Goal: Task Accomplishment & Management: Use online tool/utility

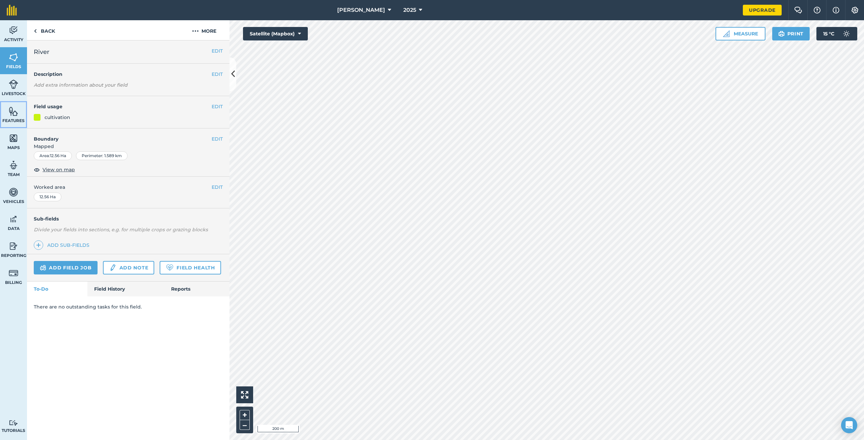
click at [14, 113] on img at bounding box center [13, 111] width 9 height 10
click at [8, 115] on link "Features" at bounding box center [13, 114] width 27 height 27
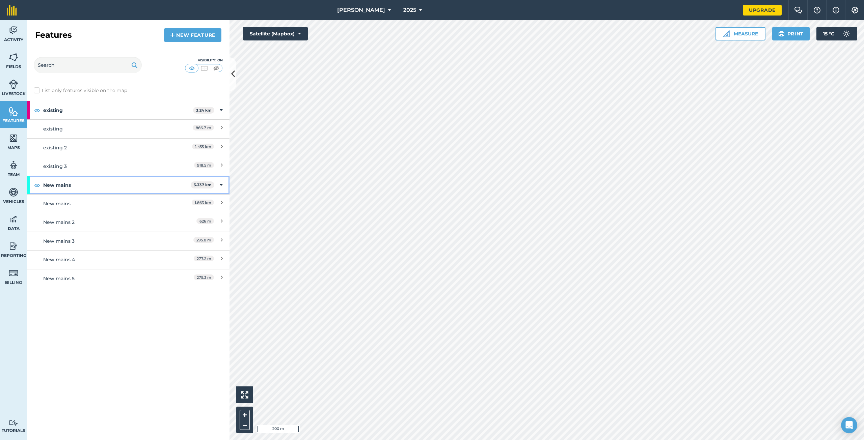
click at [222, 182] on icon at bounding box center [221, 185] width 3 height 7
click at [223, 182] on div "New mains 3.337 km" at bounding box center [128, 185] width 203 height 18
click at [82, 203] on div "New mains" at bounding box center [103, 203] width 120 height 7
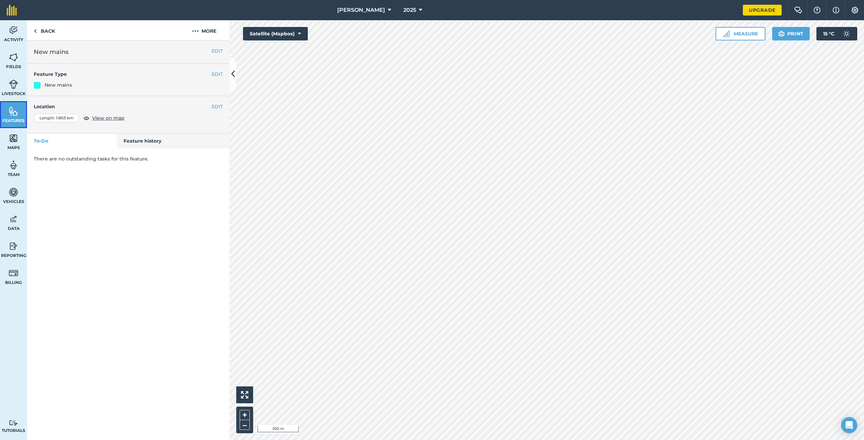
click at [10, 112] on img at bounding box center [13, 111] width 9 height 10
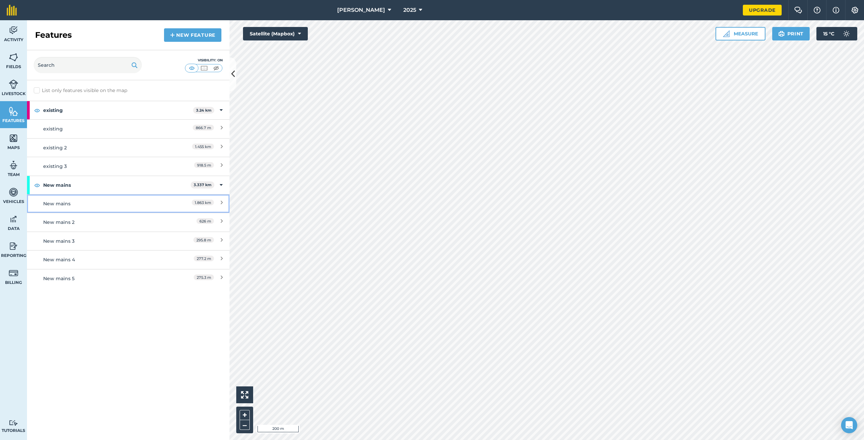
click at [221, 201] on icon at bounding box center [222, 203] width 2 height 7
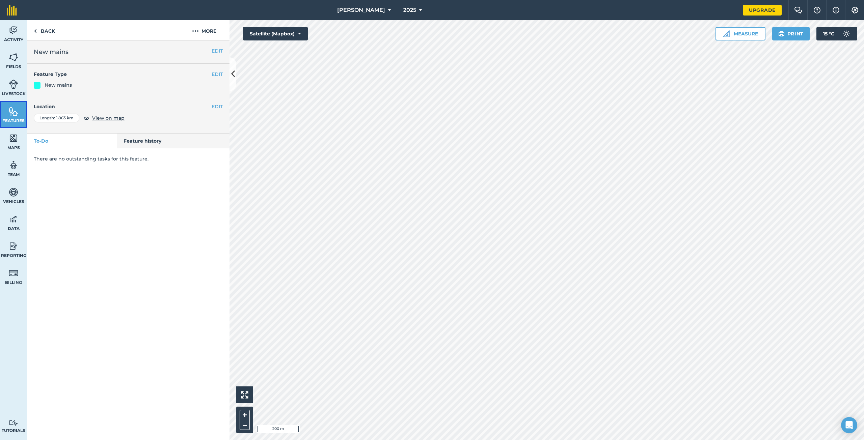
click at [12, 118] on span "Features" at bounding box center [13, 120] width 27 height 5
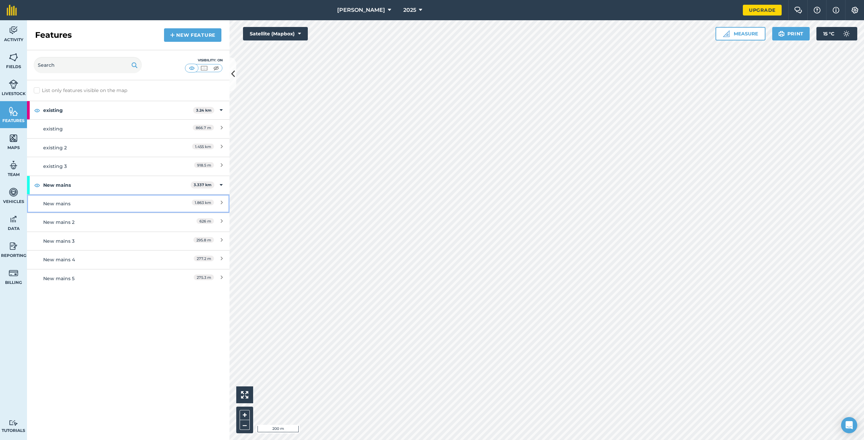
click at [58, 202] on div "New mains" at bounding box center [103, 203] width 120 height 7
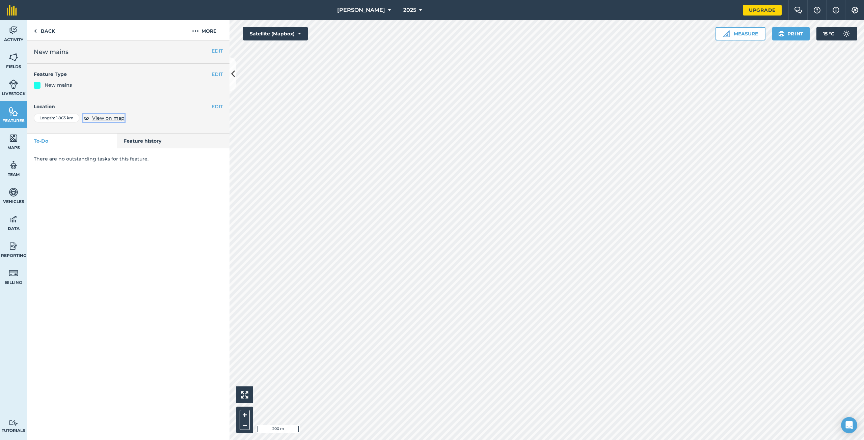
click at [107, 117] on span "View on map" at bounding box center [108, 117] width 32 height 7
click at [11, 114] on img at bounding box center [13, 111] width 9 height 10
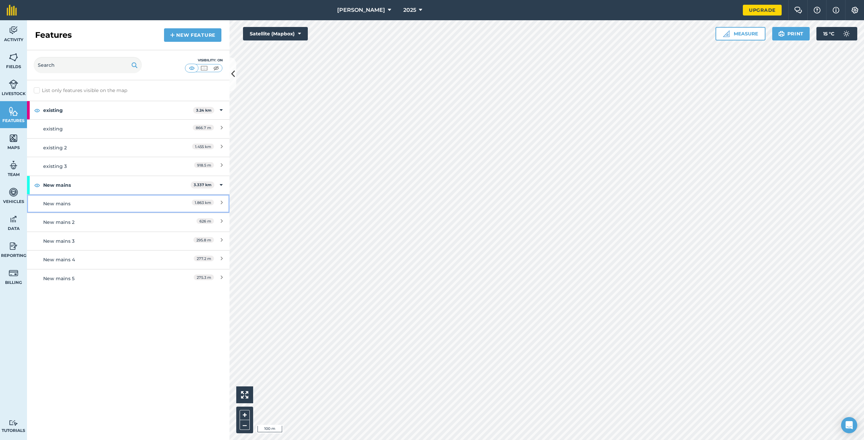
click at [221, 201] on icon at bounding box center [222, 203] width 2 height 7
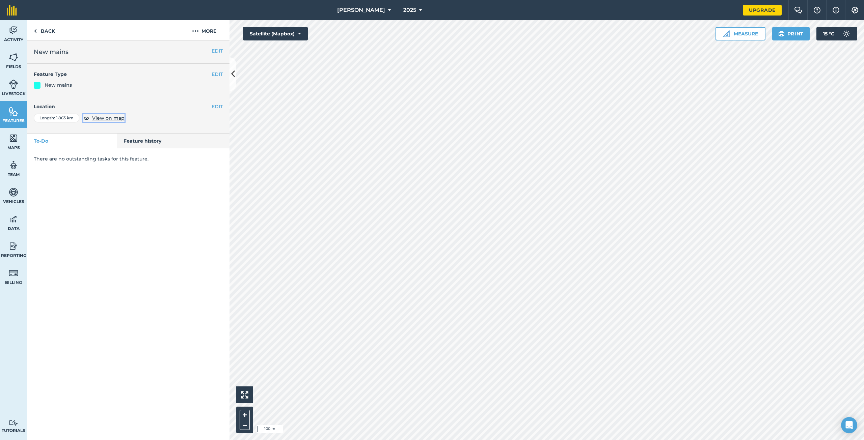
click at [100, 119] on span "View on map" at bounding box center [108, 117] width 32 height 7
click at [215, 75] on button "EDIT" at bounding box center [217, 74] width 11 height 7
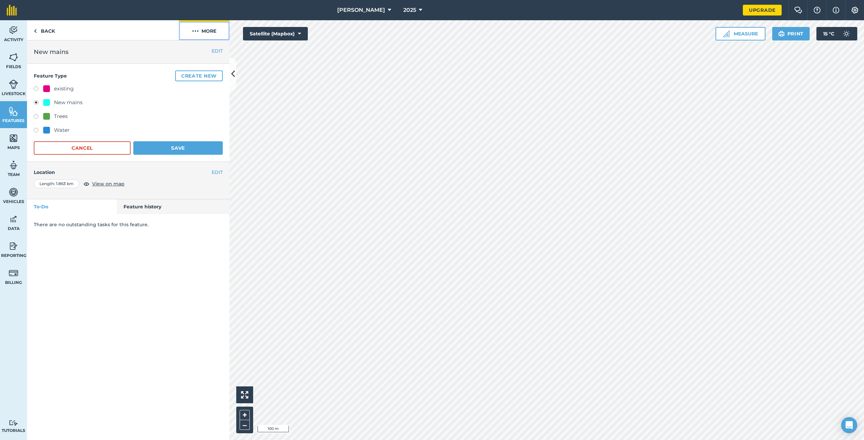
click at [205, 33] on button "More" at bounding box center [204, 30] width 51 height 20
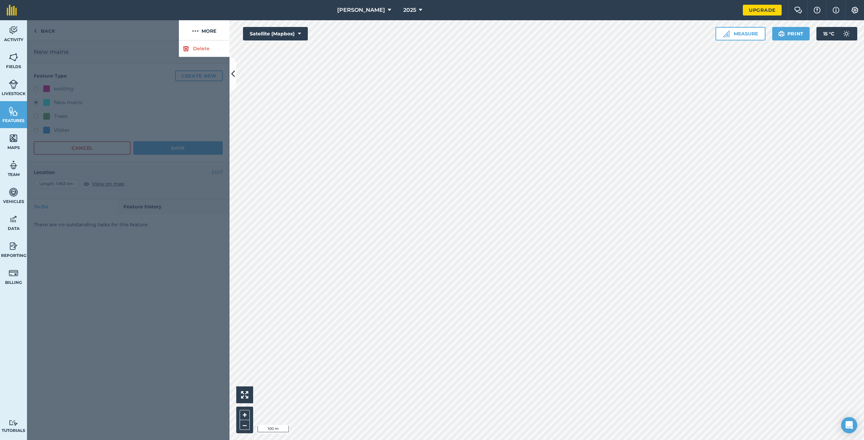
click at [35, 31] on div at bounding box center [103, 30] width 152 height 20
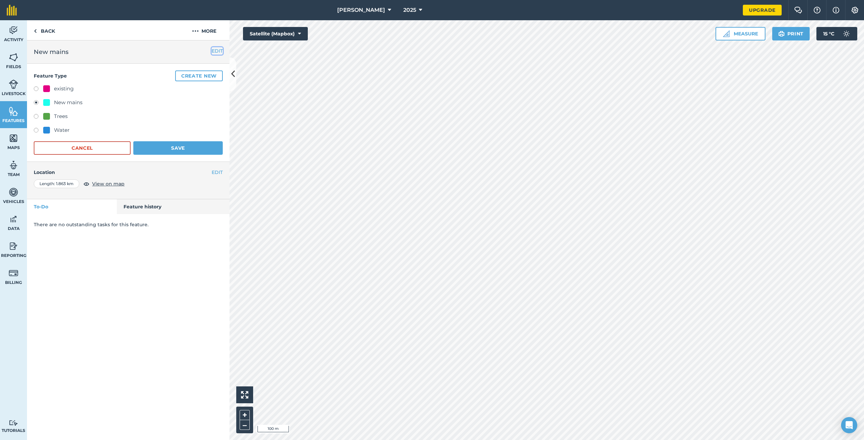
click at [218, 53] on button "EDIT" at bounding box center [217, 50] width 11 height 7
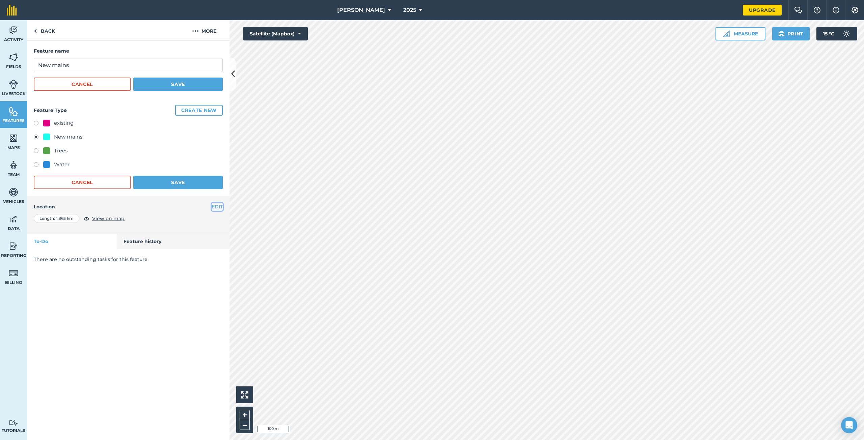
click at [216, 207] on button "EDIT" at bounding box center [217, 206] width 11 height 7
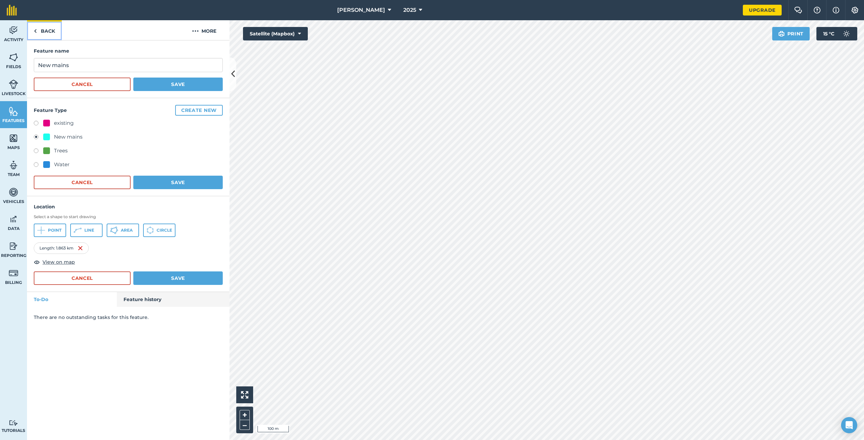
click at [45, 31] on link "Back" at bounding box center [44, 30] width 35 height 20
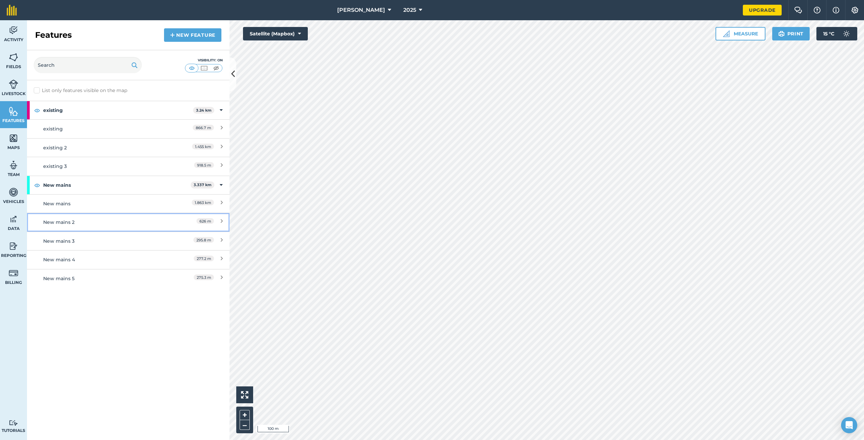
click at [221, 220] on icon at bounding box center [222, 222] width 2 height 7
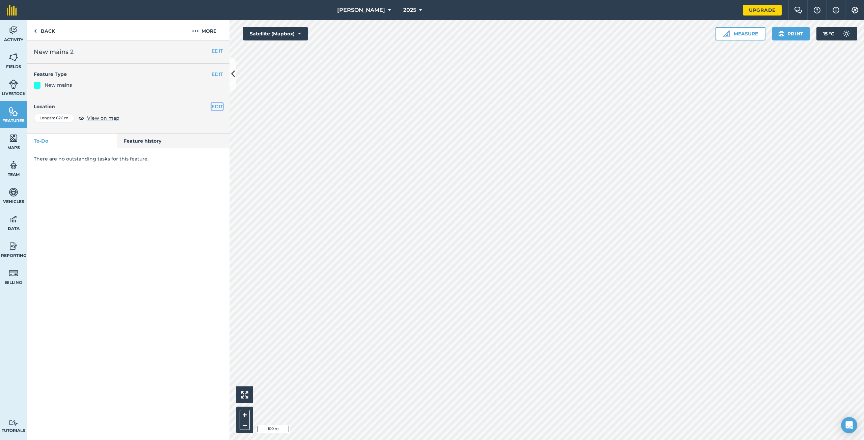
click at [215, 107] on button "EDIT" at bounding box center [217, 106] width 11 height 7
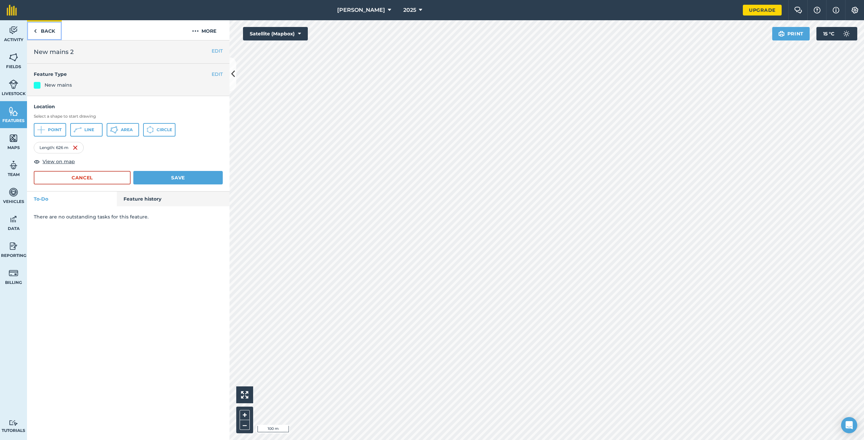
click at [42, 30] on link "Back" at bounding box center [44, 30] width 35 height 20
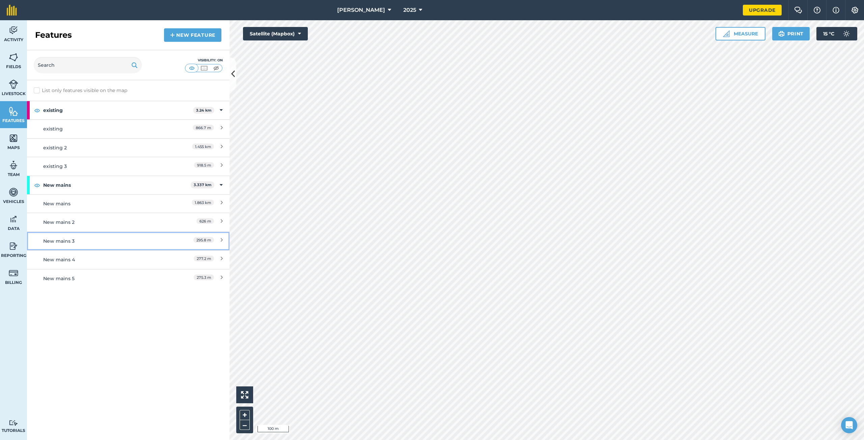
click at [221, 240] on icon at bounding box center [222, 241] width 2 height 7
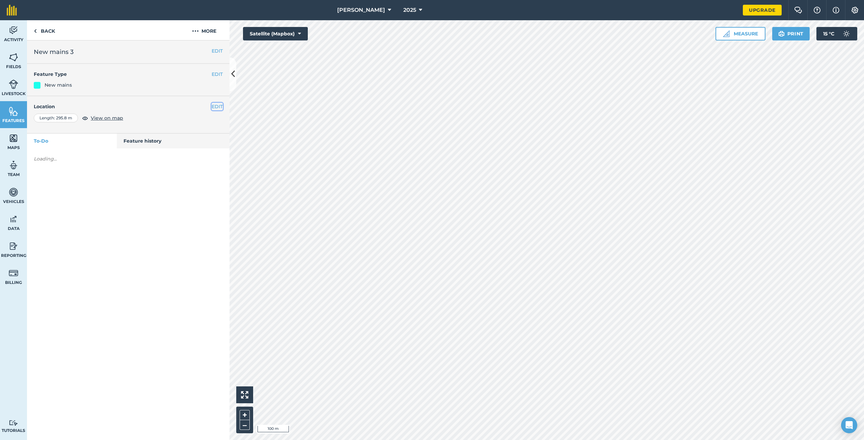
click at [217, 108] on button "EDIT" at bounding box center [217, 106] width 11 height 7
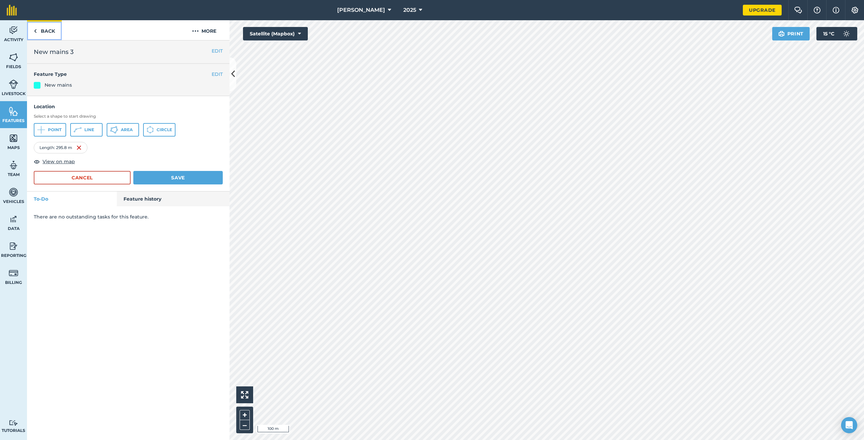
click at [49, 32] on link "Back" at bounding box center [44, 30] width 35 height 20
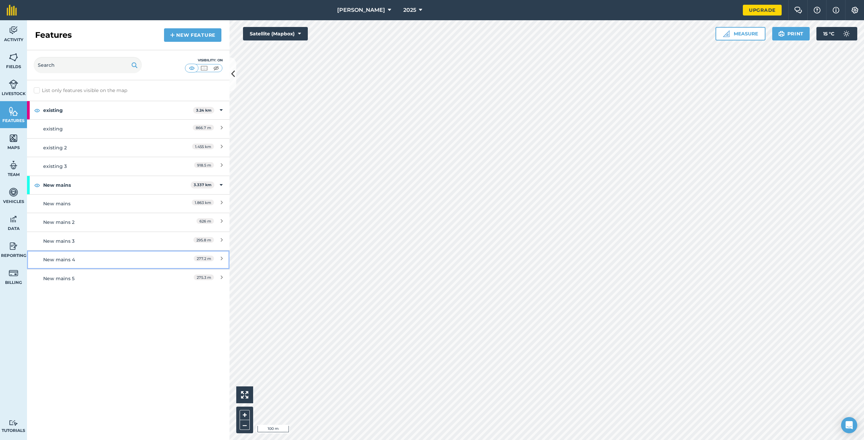
click at [221, 257] on icon at bounding box center [222, 259] width 2 height 7
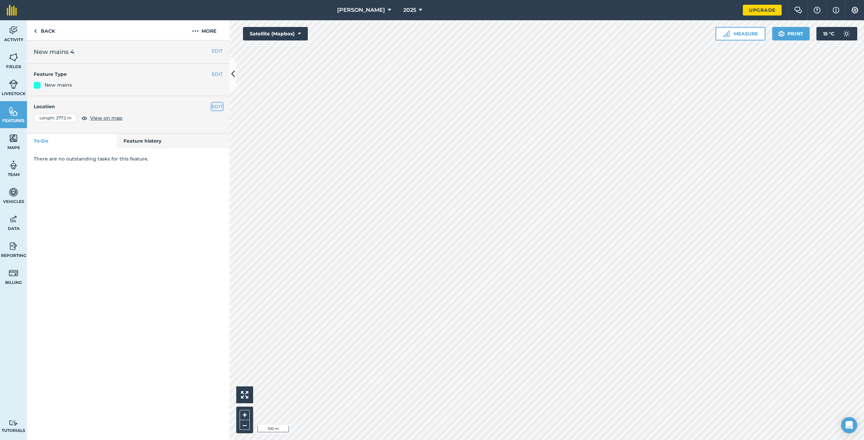
click at [222, 106] on button "EDIT" at bounding box center [217, 106] width 11 height 7
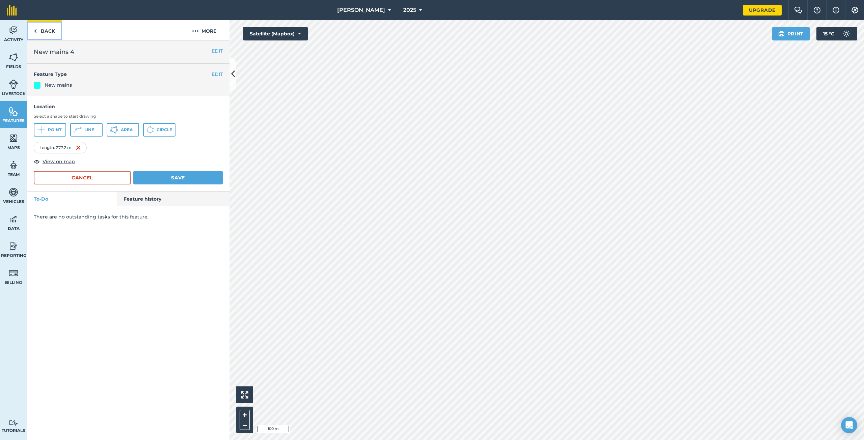
click at [47, 32] on link "Back" at bounding box center [44, 30] width 35 height 20
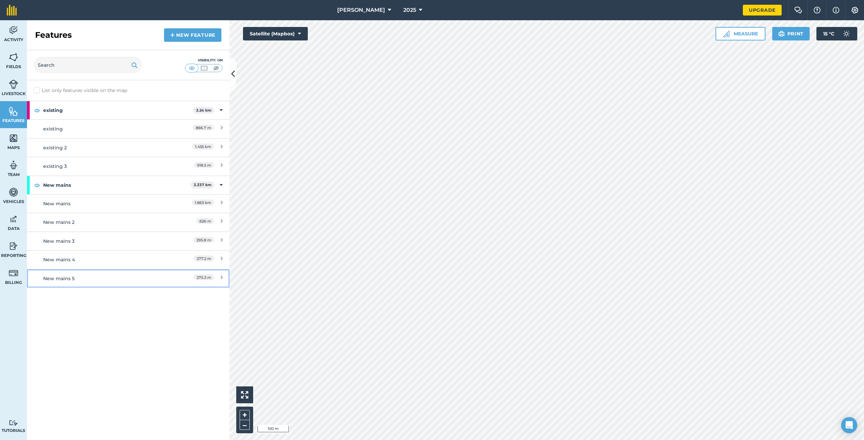
click at [222, 277] on icon at bounding box center [222, 278] width 2 height 7
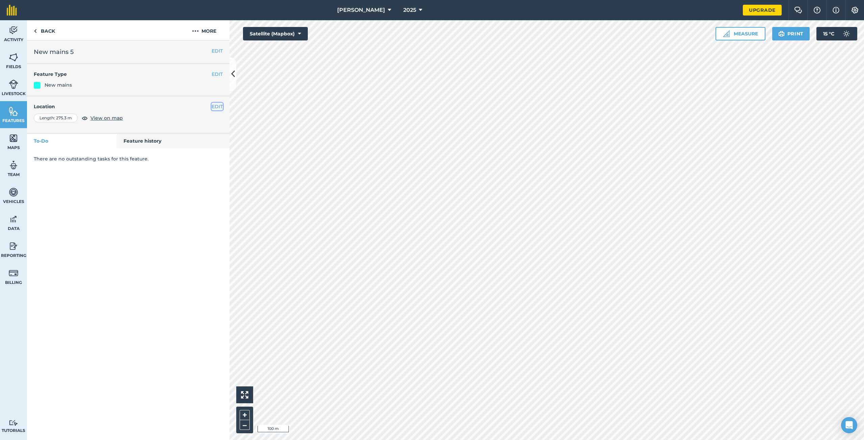
click at [215, 105] on button "EDIT" at bounding box center [217, 106] width 11 height 7
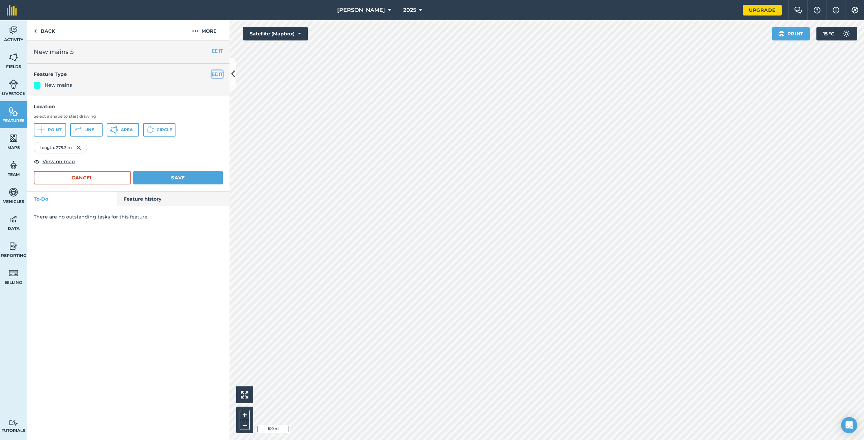
click at [217, 74] on button "EDIT" at bounding box center [217, 74] width 11 height 7
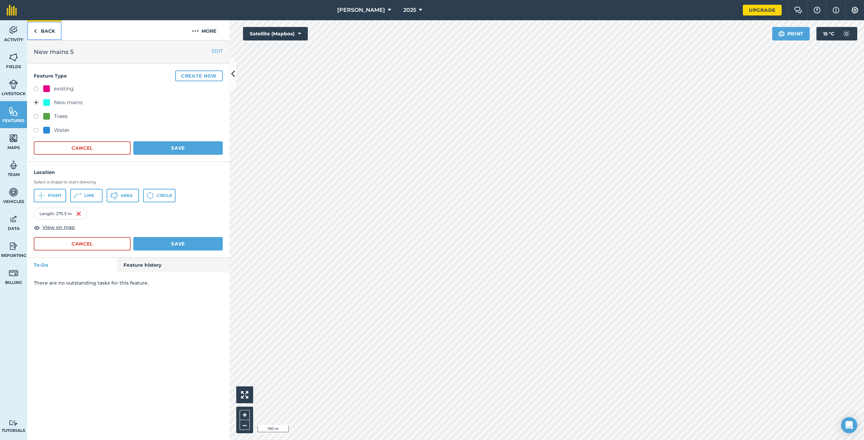
click at [44, 30] on link "Back" at bounding box center [44, 30] width 35 height 20
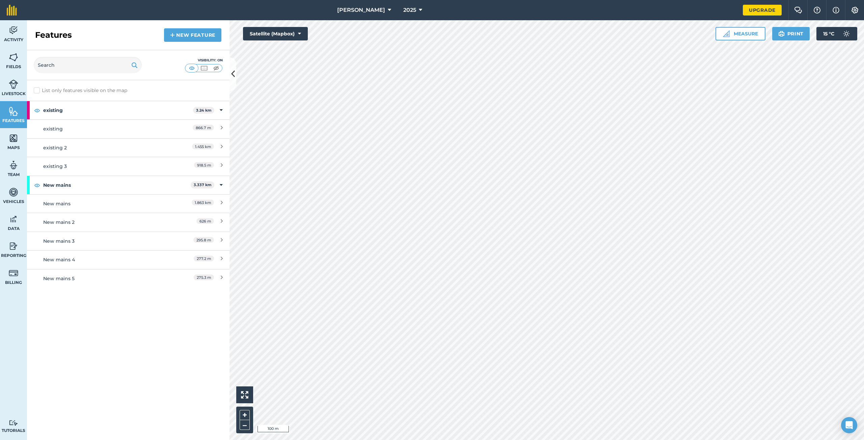
click at [107, 315] on div "List only features visible on the map existing 3.24 km existing 866.7 m existin…" at bounding box center [128, 260] width 203 height 360
click at [97, 311] on div "List only features visible on the map existing 3.24 km existing 866.7 m existin…" at bounding box center [128, 260] width 203 height 360
